Goal: Transaction & Acquisition: Download file/media

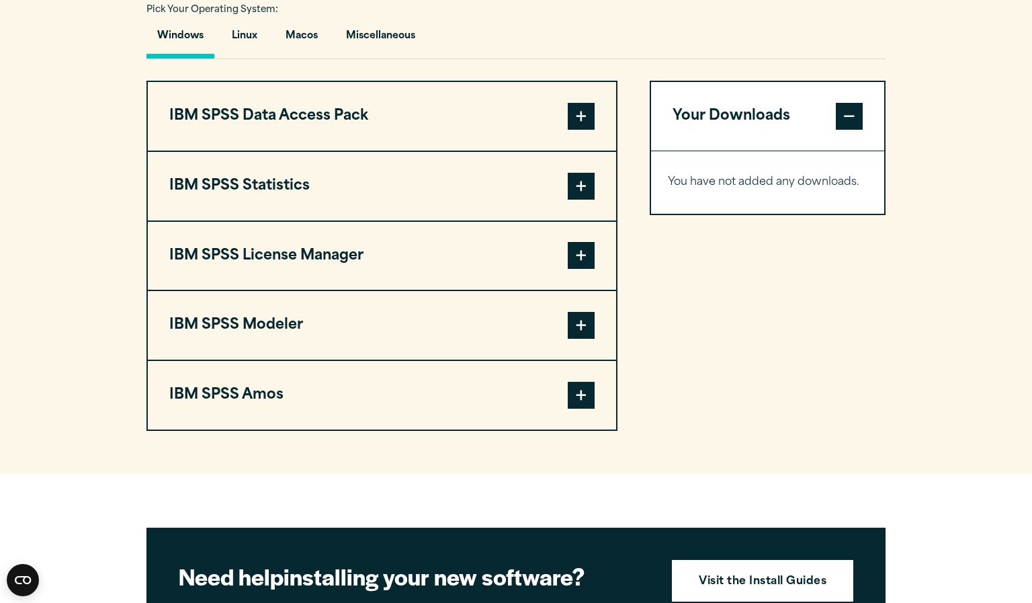
scroll to position [1075, 0]
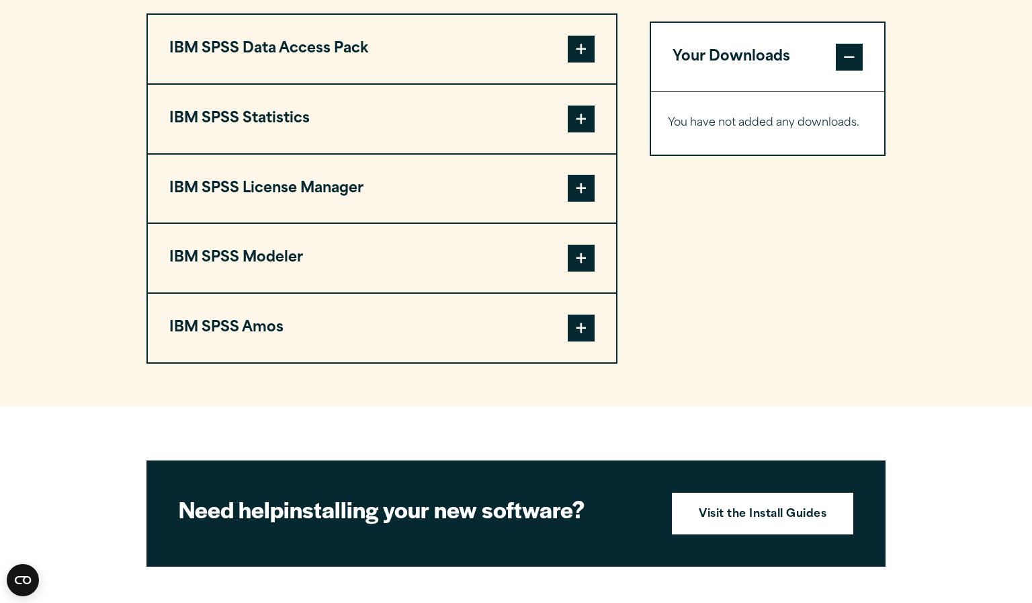
click at [580, 99] on button "IBM SPSS Statistics" at bounding box center [382, 119] width 468 height 69
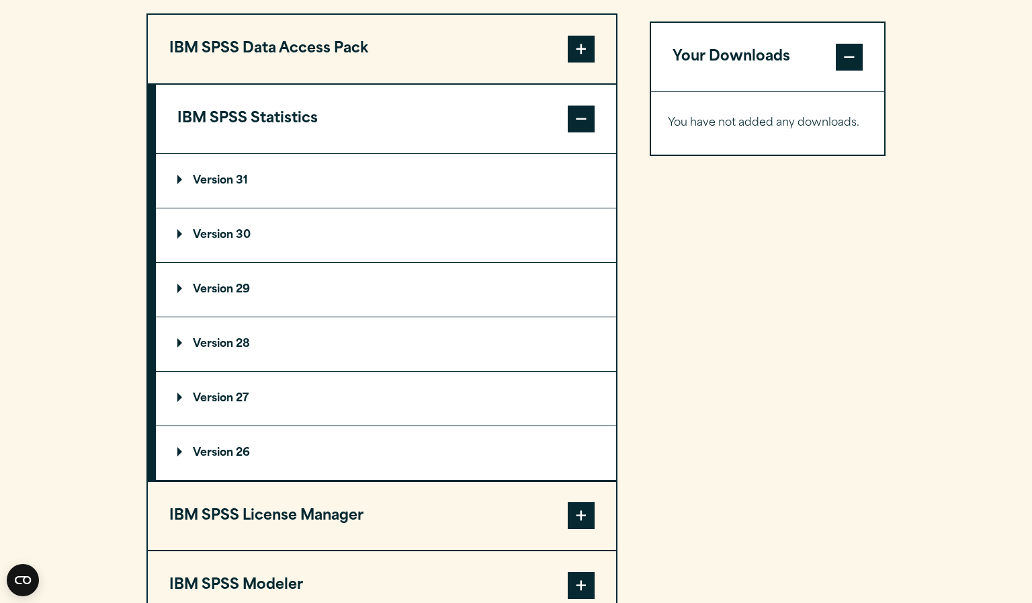
click at [241, 288] on p "Version 29" at bounding box center [213, 289] width 73 height 11
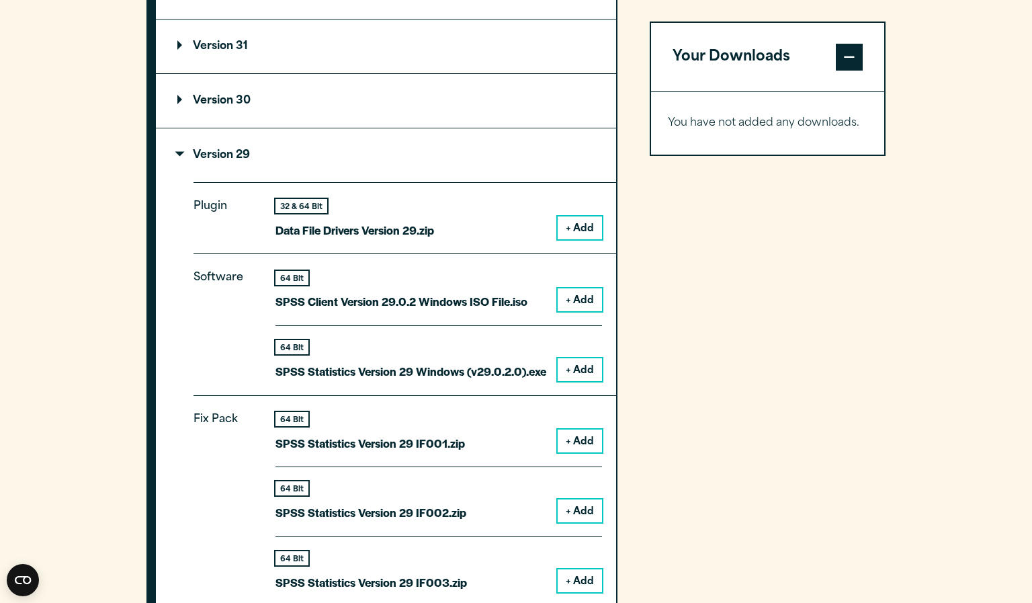
scroll to position [1277, 0]
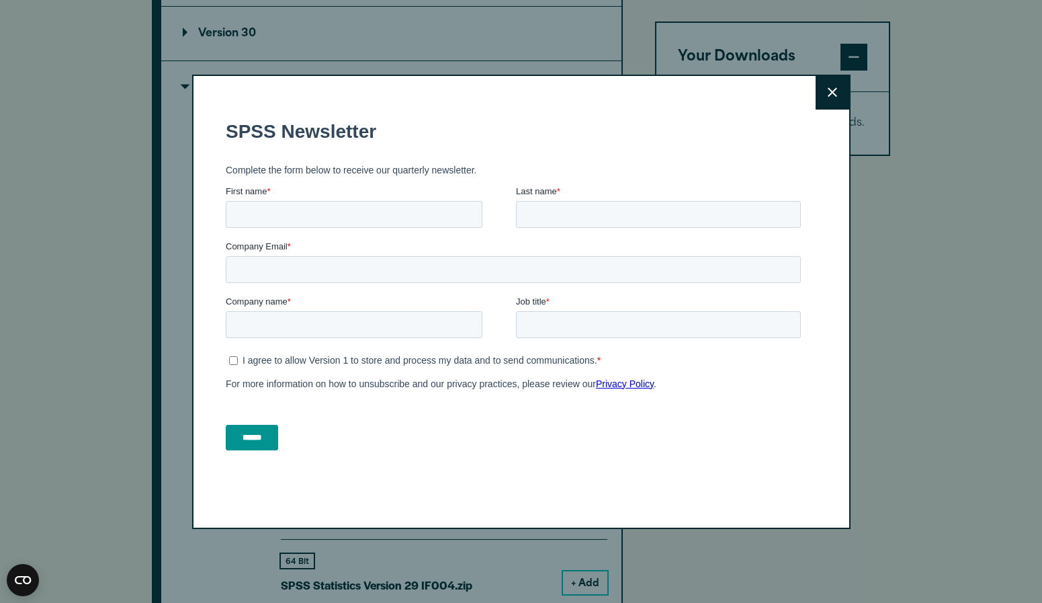
click at [832, 94] on button "Close" at bounding box center [833, 93] width 34 height 34
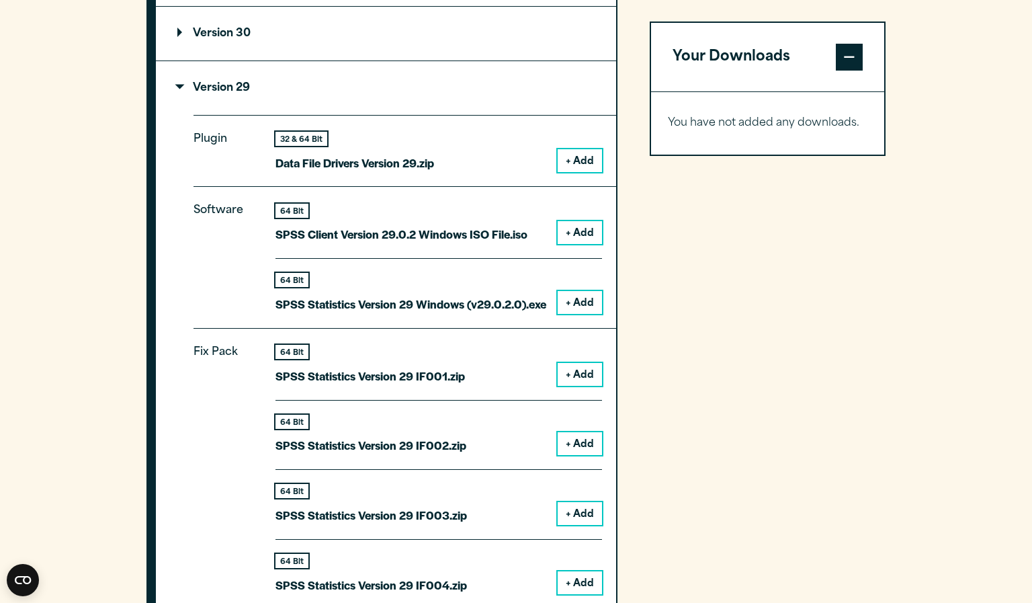
click at [587, 302] on button "+ Add" at bounding box center [580, 302] width 44 height 23
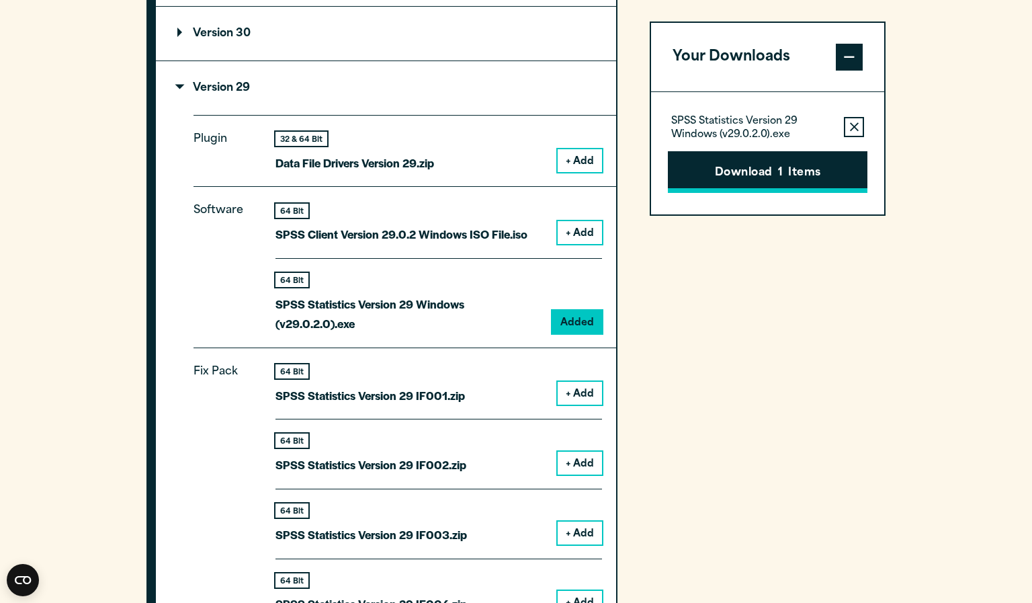
click at [759, 175] on button "Download 1 Items" at bounding box center [768, 172] width 200 height 42
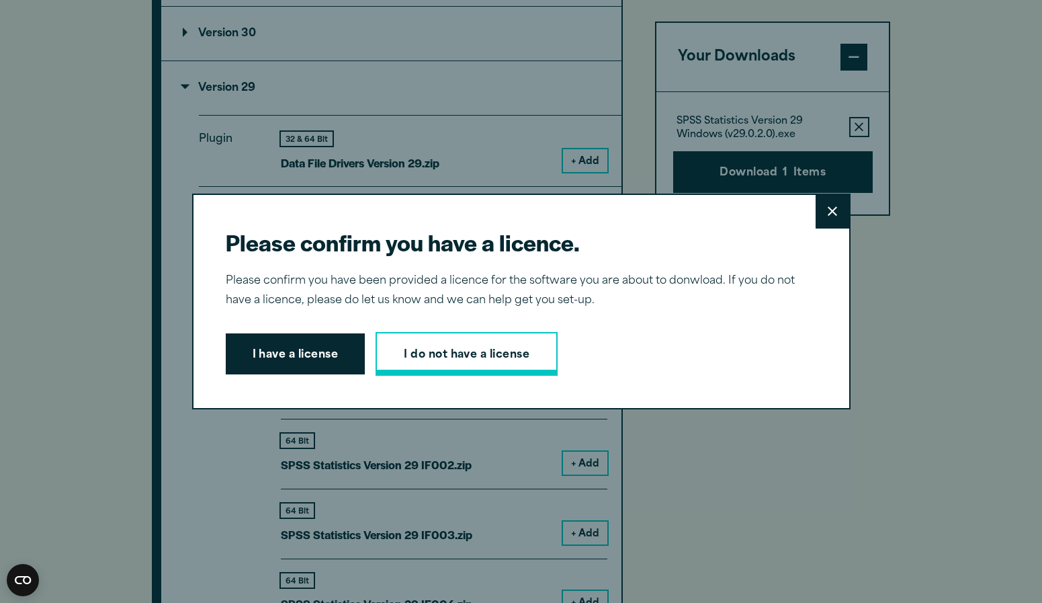
click at [470, 364] on link "I do not have a license" at bounding box center [467, 354] width 182 height 44
click at [455, 356] on link "I do not have a license" at bounding box center [467, 354] width 182 height 44
click at [317, 354] on button "I have a license" at bounding box center [296, 354] width 140 height 42
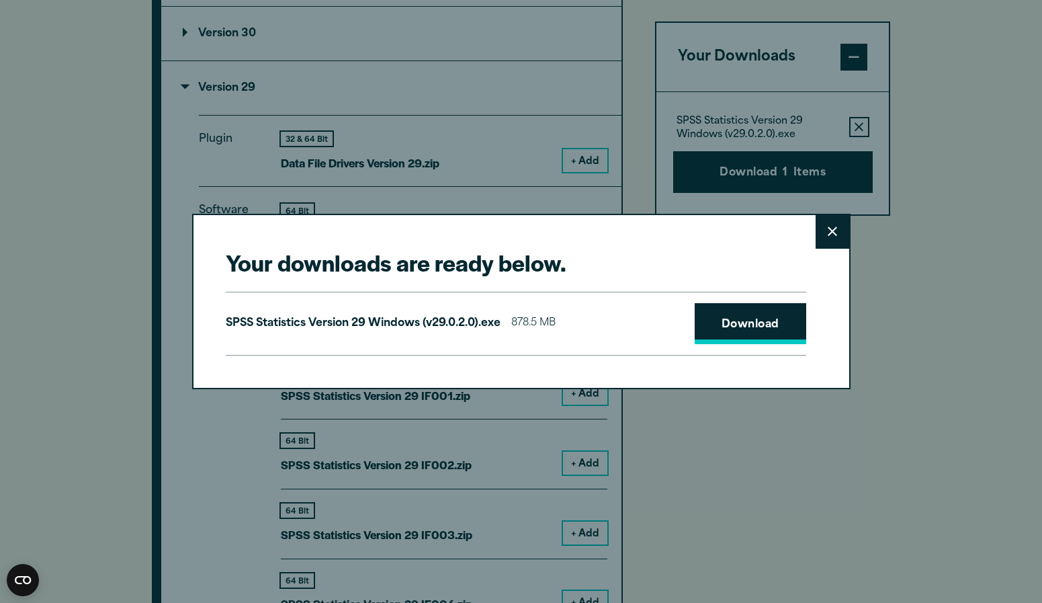
click at [734, 330] on link "Download" at bounding box center [751, 324] width 112 height 42
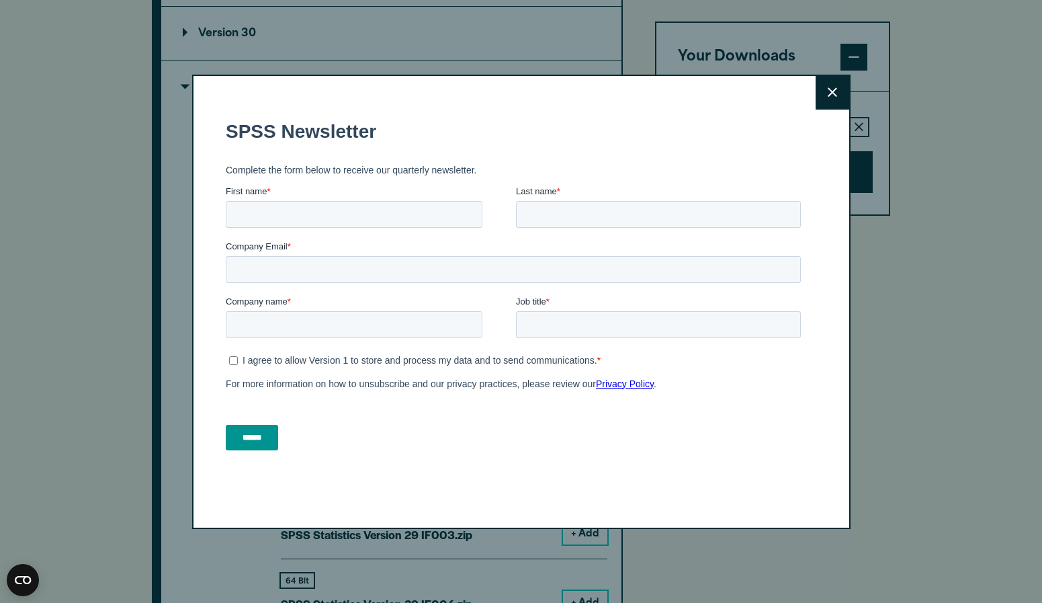
click at [831, 97] on button "Close" at bounding box center [833, 93] width 34 height 34
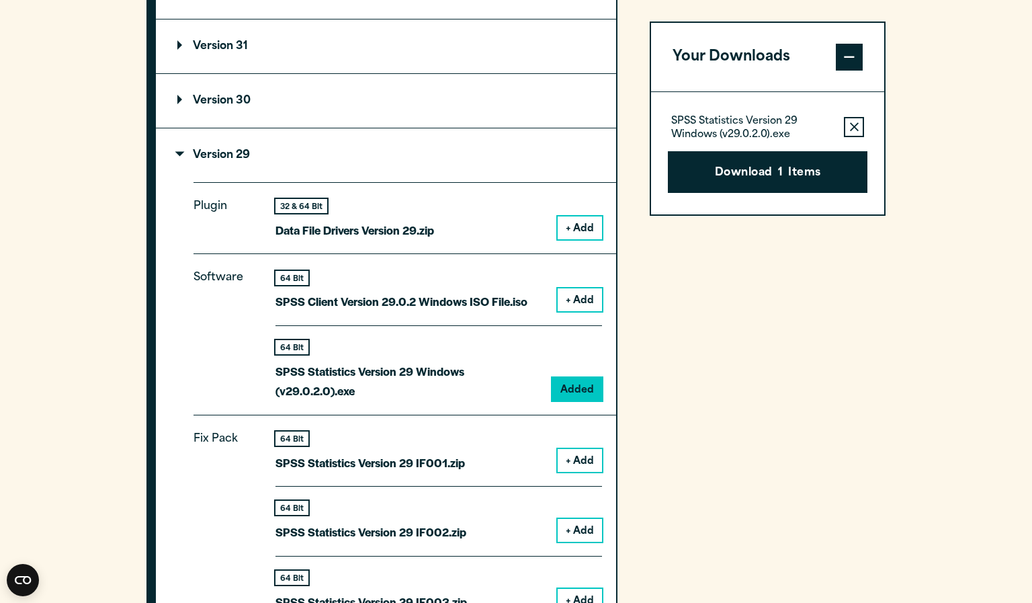
scroll to position [1143, 0]
